Goal: Navigation & Orientation: Find specific page/section

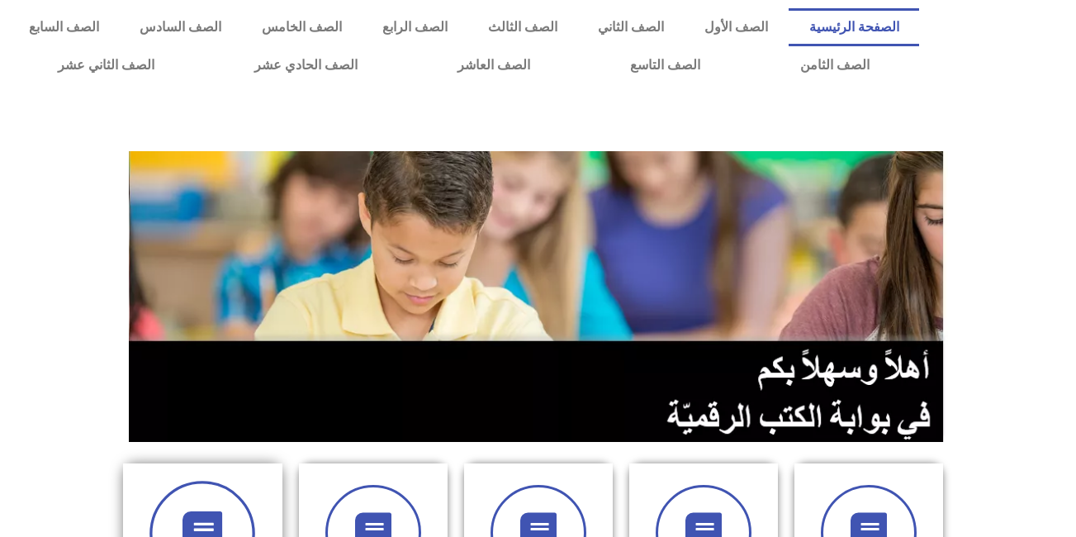
click at [212, 523] on icon at bounding box center [202, 533] width 45 height 45
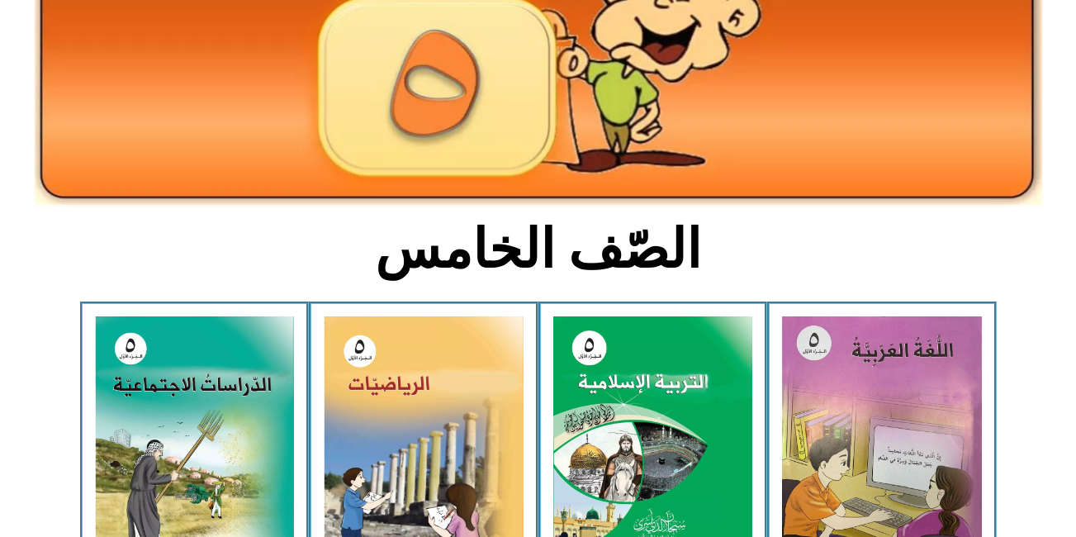
scroll to position [203, 0]
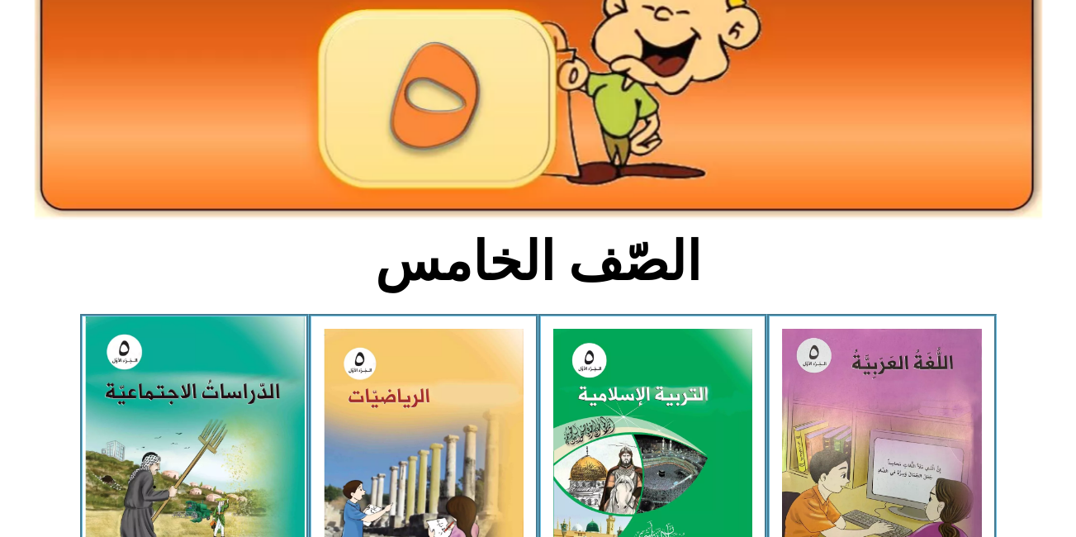
click at [174, 381] on img at bounding box center [194, 451] width 220 height 271
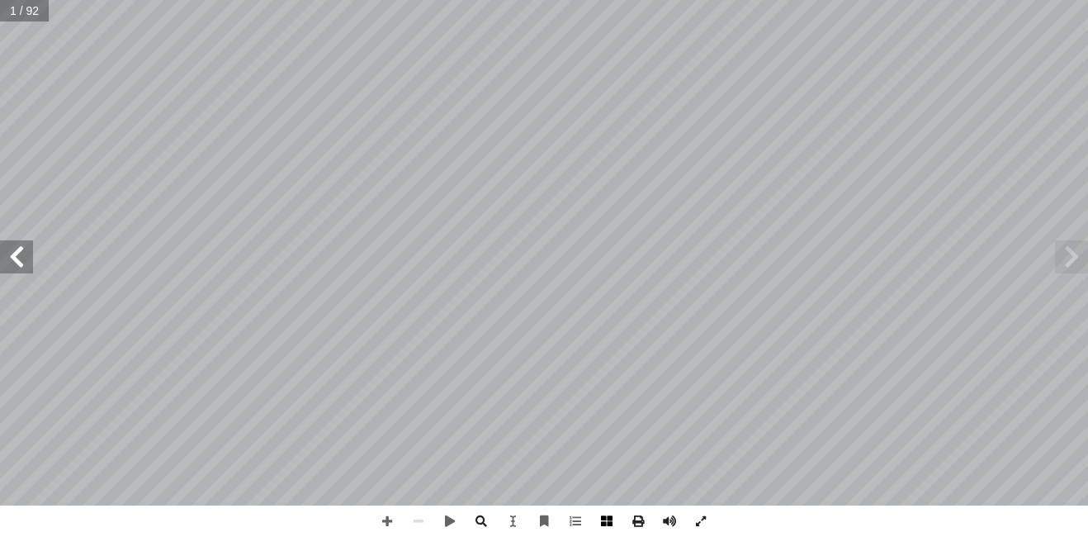
click at [602, 522] on span at bounding box center [606, 520] width 31 height 31
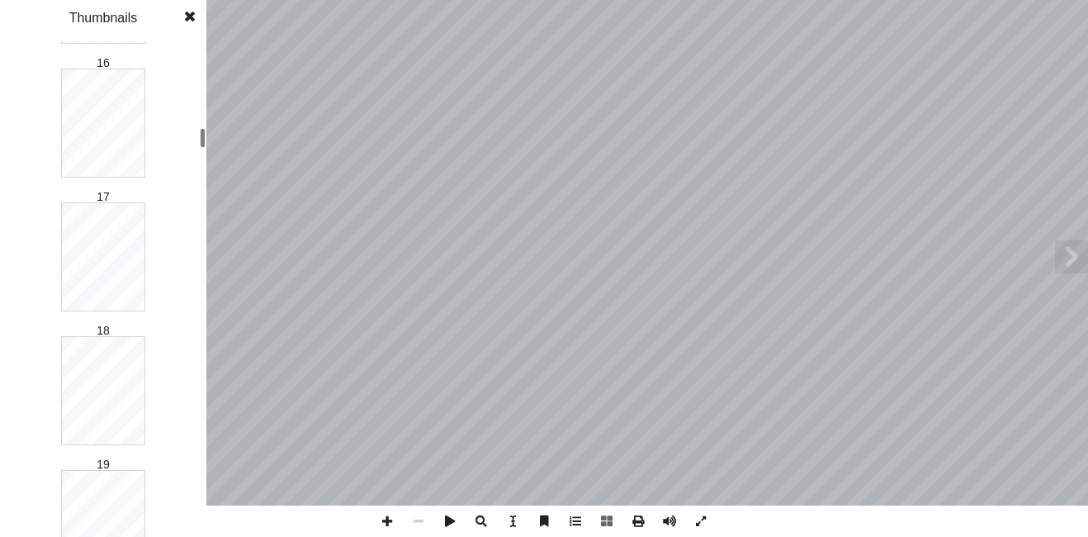
click at [199, 140] on div "1 2 3 4 5 6 7 8 9 10 11 12 13 14 15 16 17 18 19 20 21 22 23 24 25 26 27 28 29 3…" at bounding box center [103, 288] width 206 height 495
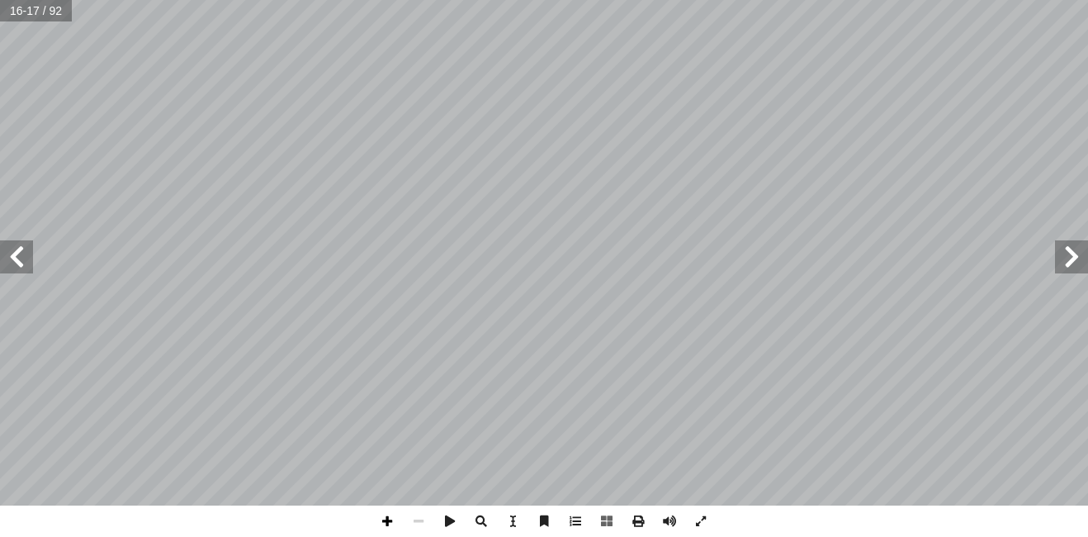
click at [386, 530] on span at bounding box center [387, 520] width 31 height 31
click at [18, 254] on span at bounding box center [16, 256] width 33 height 33
